Goal: Information Seeking & Learning: Learn about a topic

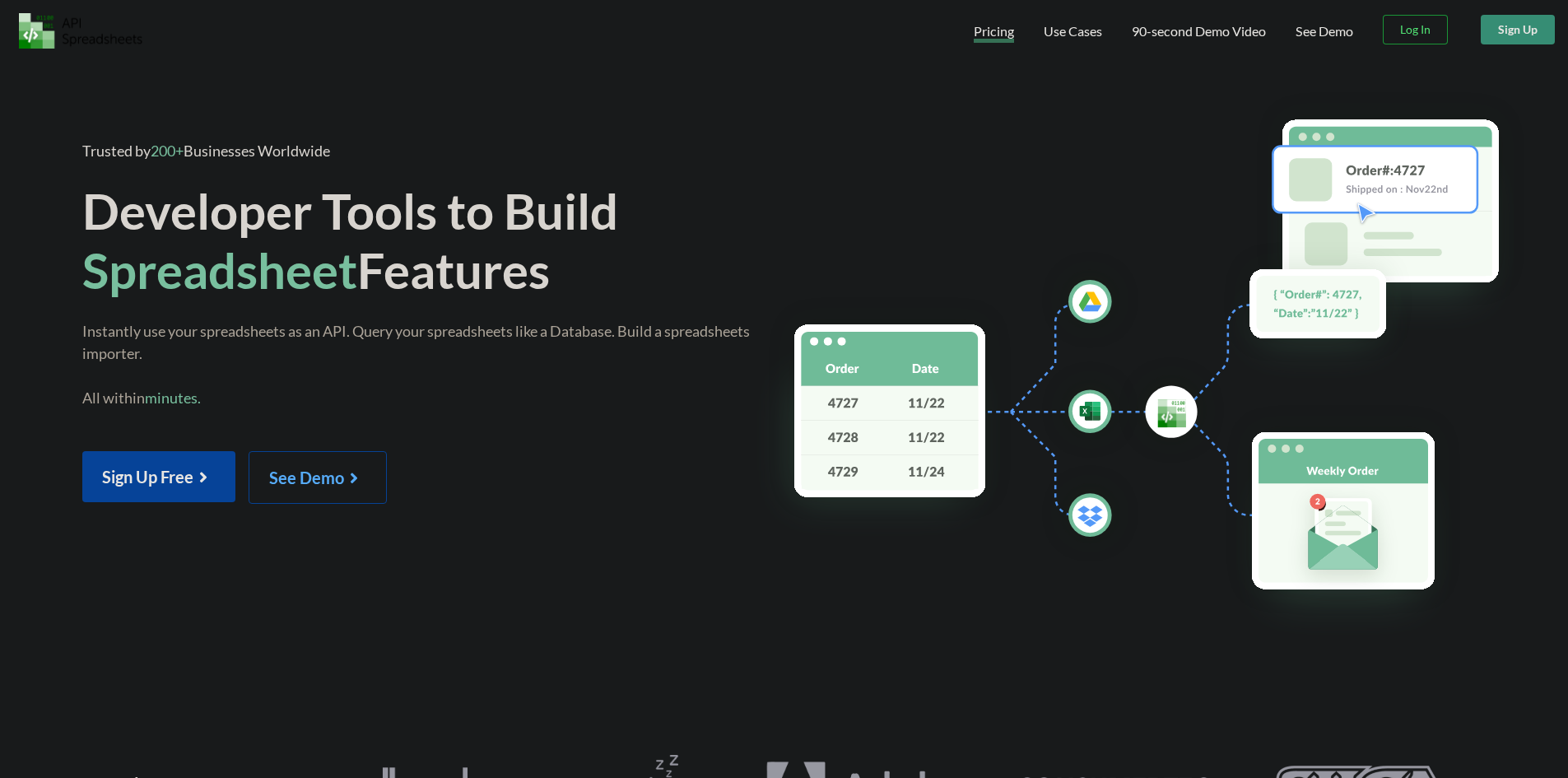
click at [995, 29] on span "Pricing" at bounding box center [994, 33] width 40 height 20
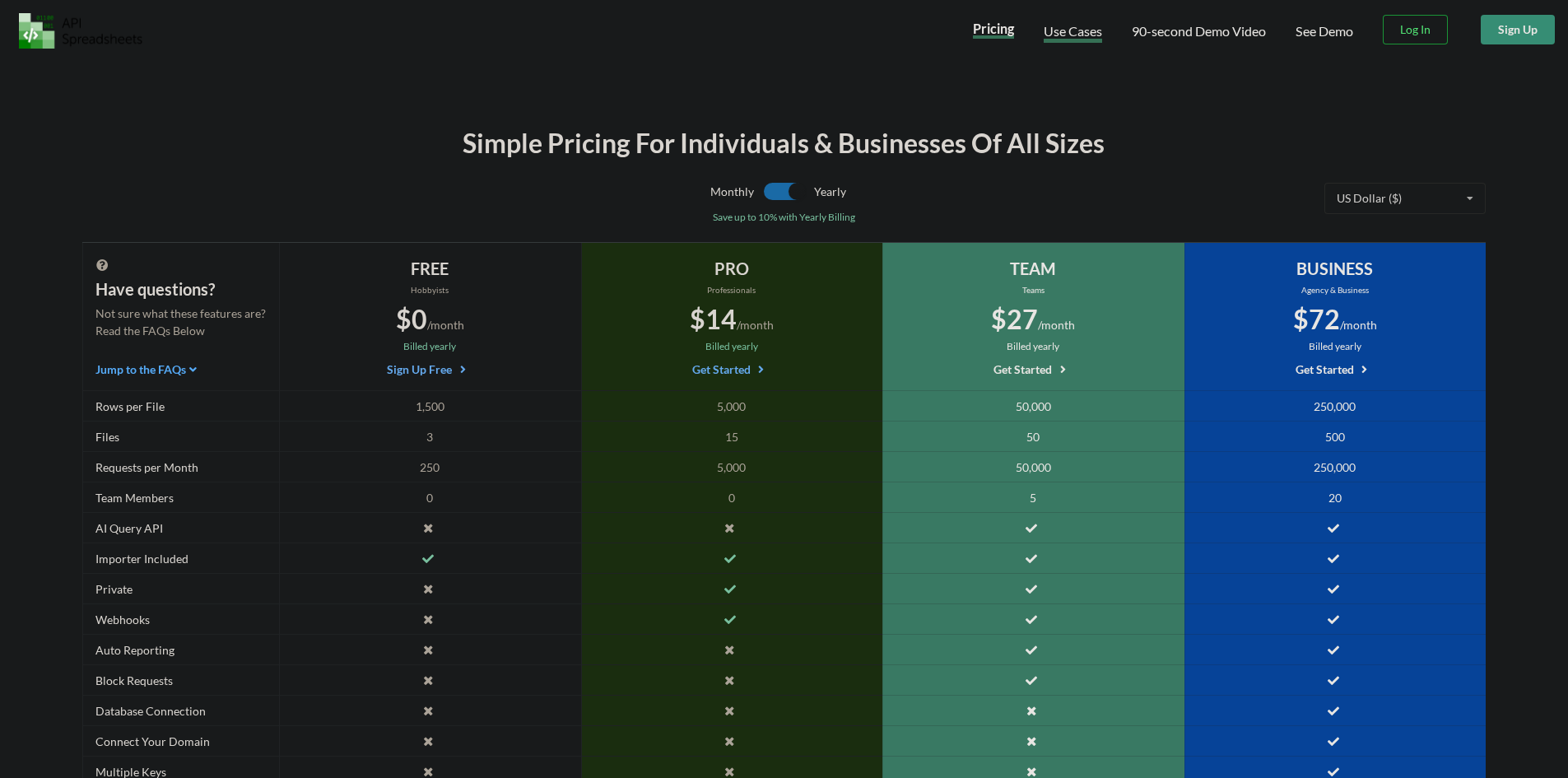
click at [1063, 33] on span "Use Cases" at bounding box center [1073, 33] width 59 height 20
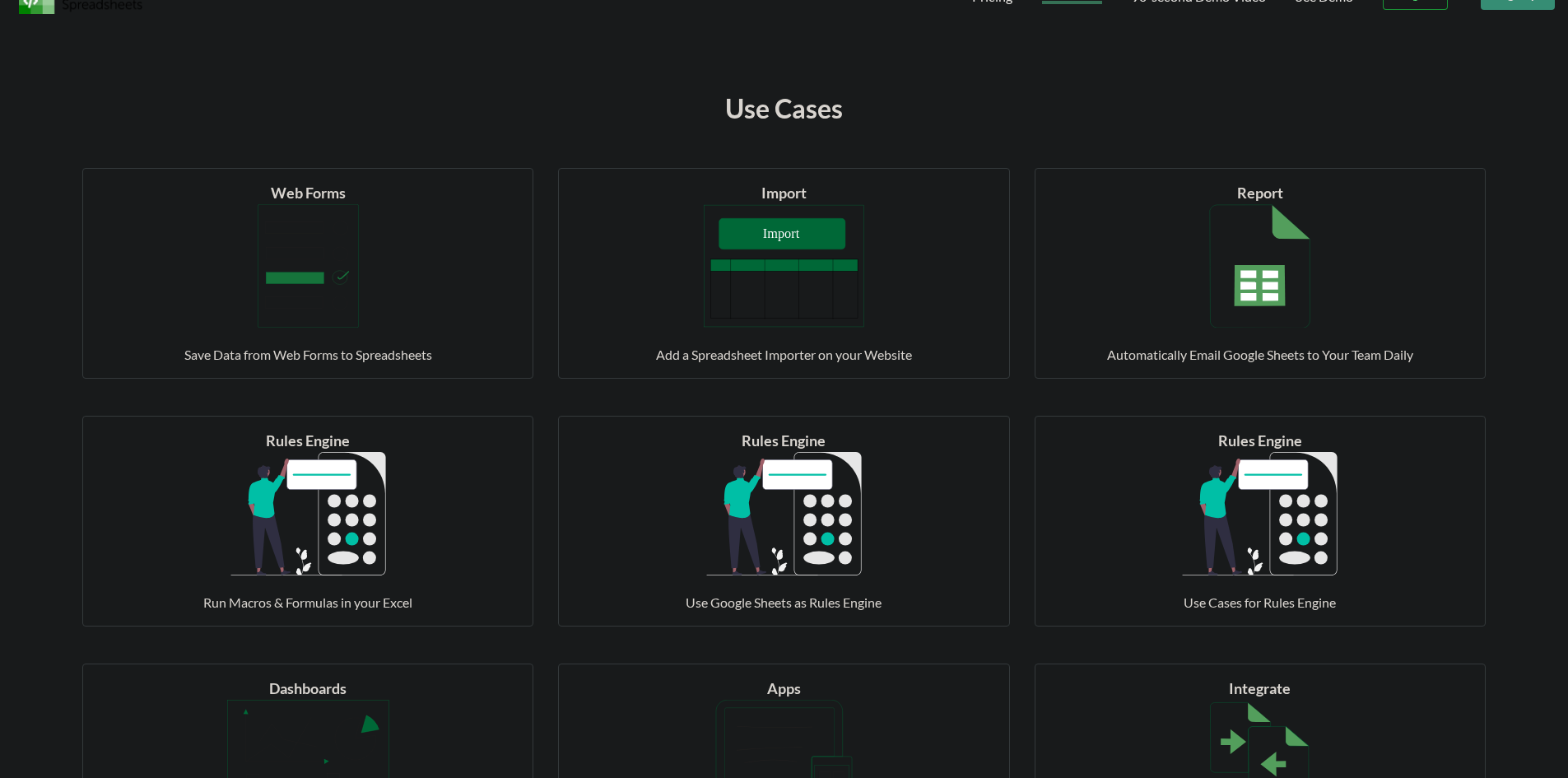
scroll to position [32, 0]
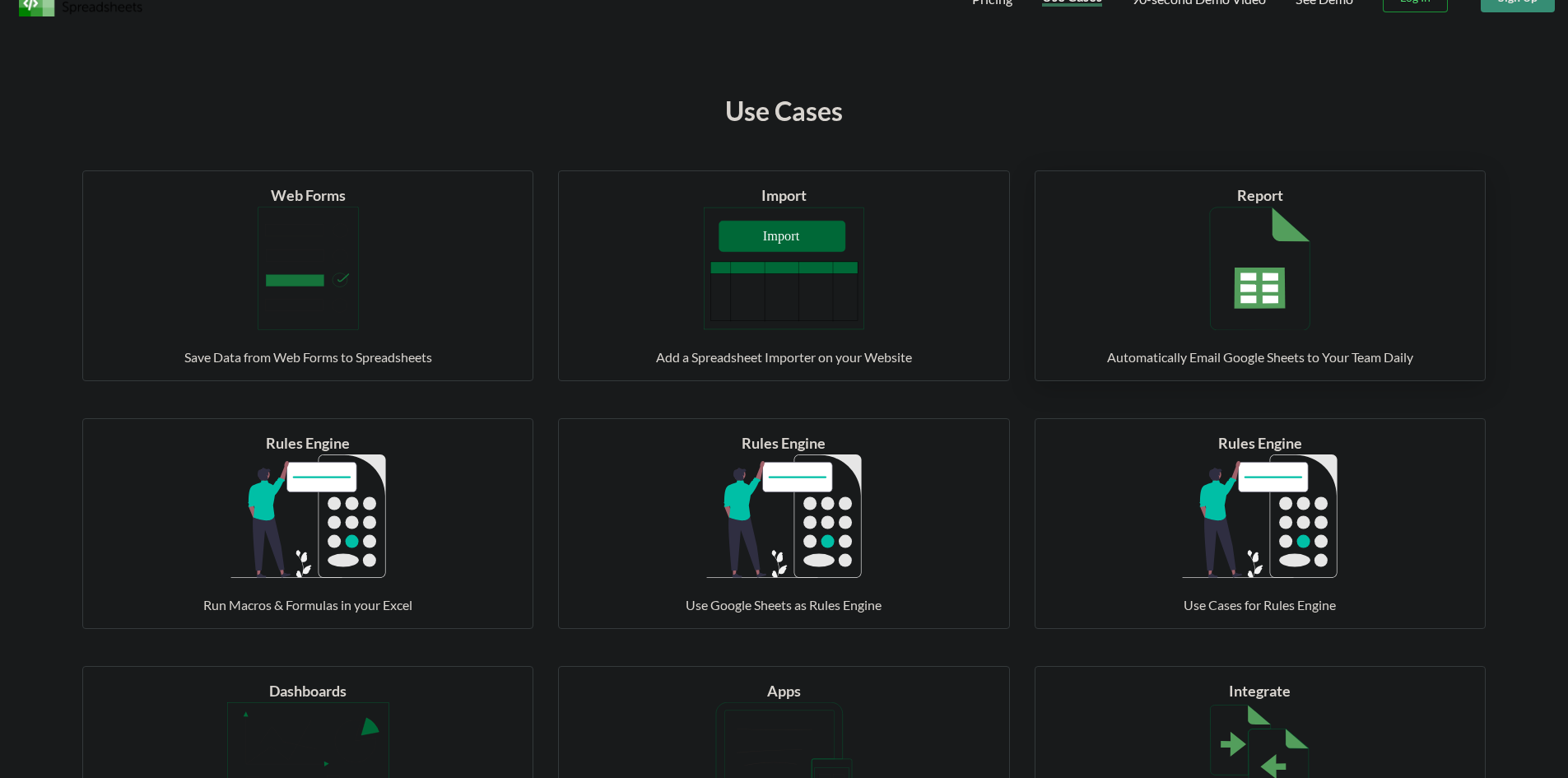
click at [1109, 348] on div "Automatically Email Google Sheets to Your Team Daily" at bounding box center [1260, 357] width 410 height 20
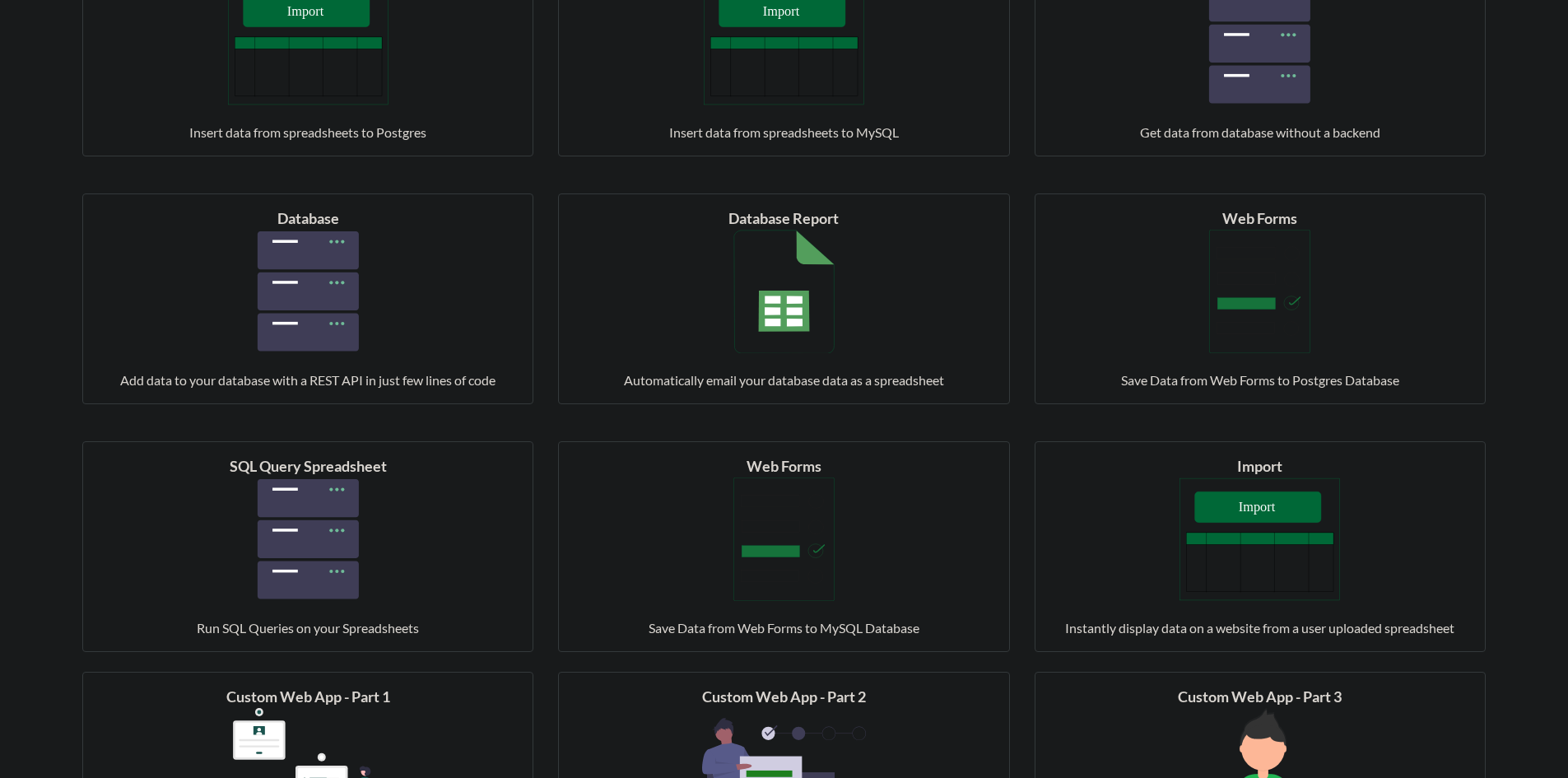
scroll to position [1745, 0]
click at [324, 565] on img at bounding box center [308, 538] width 164 height 123
